Goal: Check status: Check status

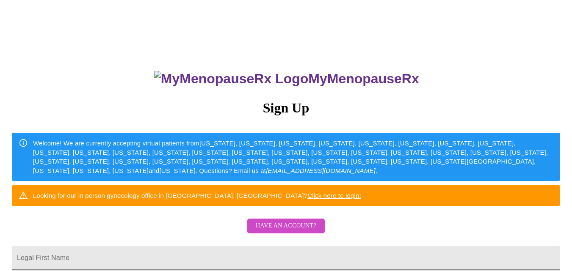
click at [295, 231] on span "Have an account?" at bounding box center [286, 226] width 61 height 11
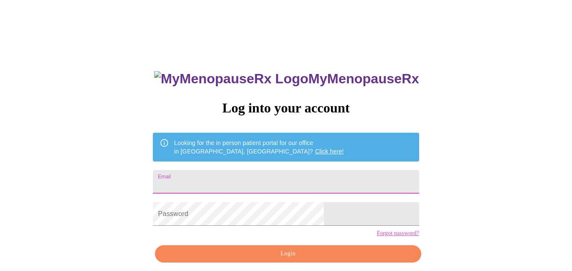
click at [341, 180] on input "Email" at bounding box center [286, 182] width 266 height 24
type input "[EMAIL_ADDRESS][DOMAIN_NAME]"
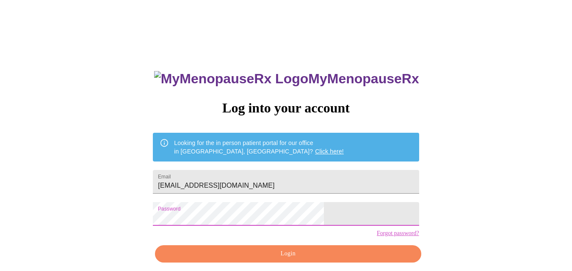
scroll to position [28, 0]
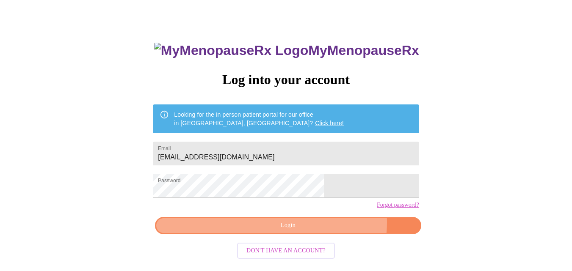
click at [319, 231] on span "Login" at bounding box center [288, 225] width 246 height 11
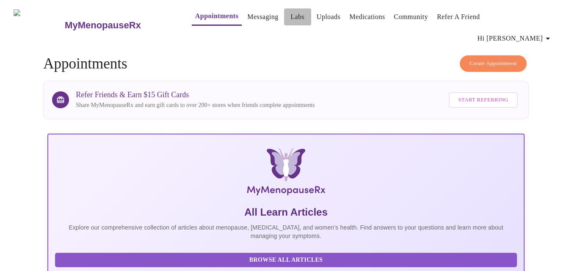
click at [290, 17] on link "Labs" at bounding box center [297, 17] width 14 height 12
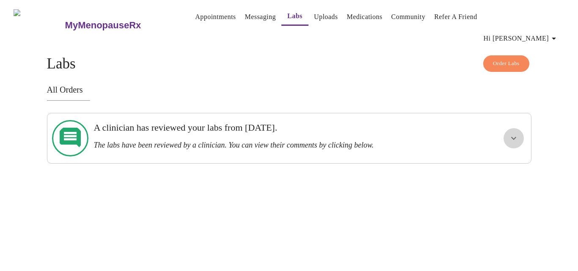
click at [515, 133] on icon "show more" at bounding box center [514, 138] width 10 height 10
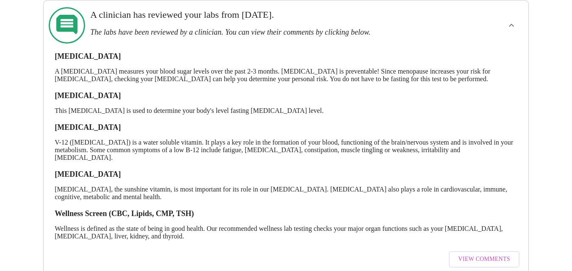
scroll to position [120, 0]
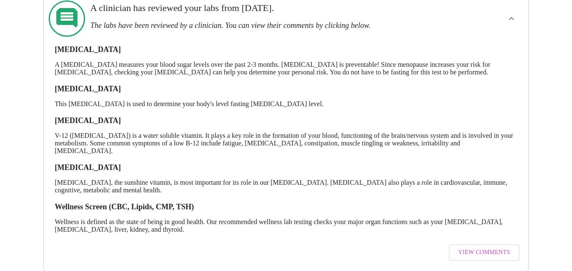
click at [486, 248] on span "View Comments" at bounding box center [484, 253] width 52 height 11
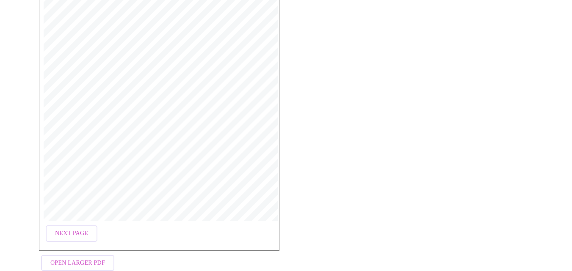
scroll to position [183, 0]
click at [94, 252] on span "Open Larger PDF" at bounding box center [77, 257] width 55 height 11
click at [80, 223] on span "Next Page" at bounding box center [71, 228] width 33 height 11
click at [142, 223] on span "Next Page" at bounding box center [140, 228] width 33 height 11
